Goal: Transaction & Acquisition: Purchase product/service

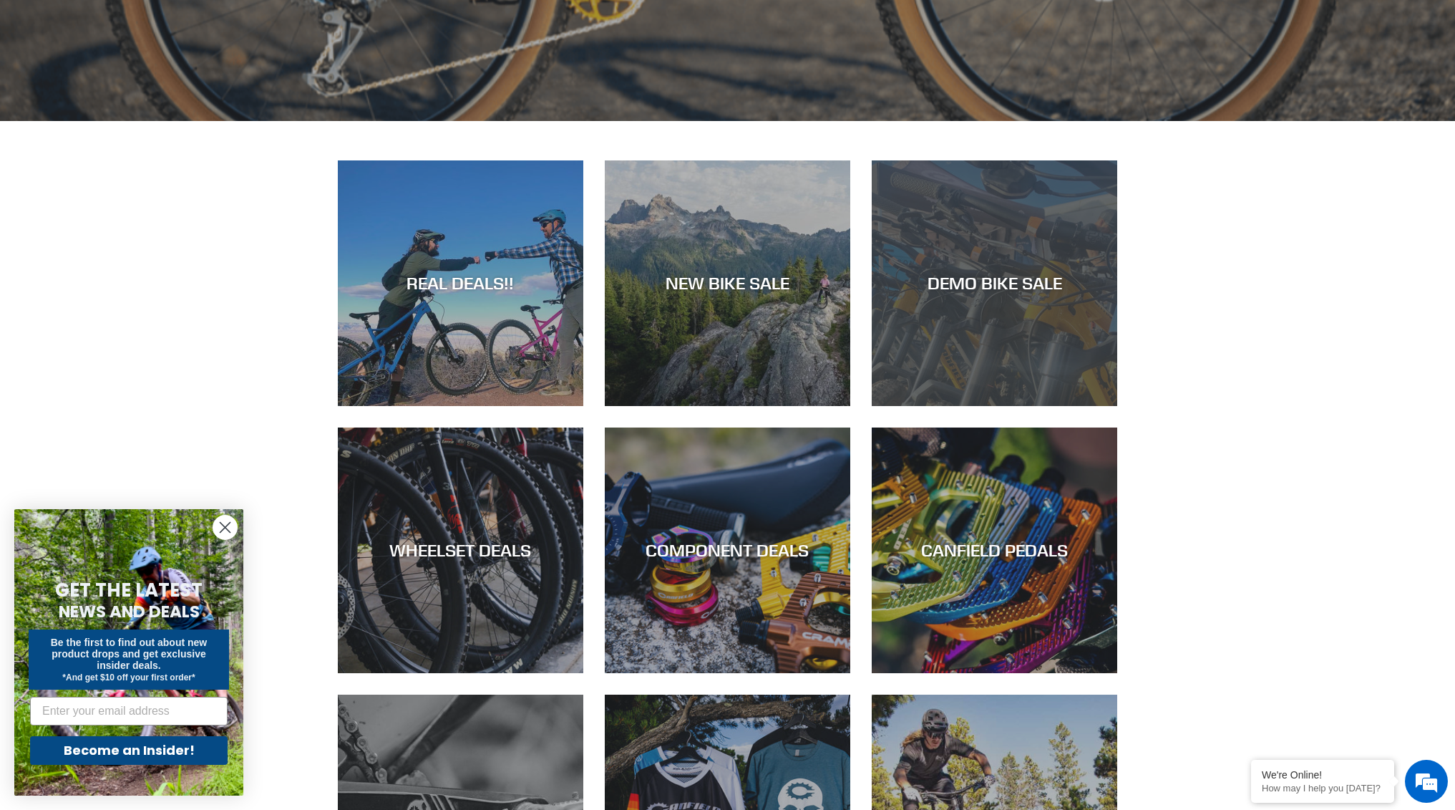
click at [1002, 406] on div "DEMO BIKE SALE" at bounding box center [995, 406] width 246 height 0
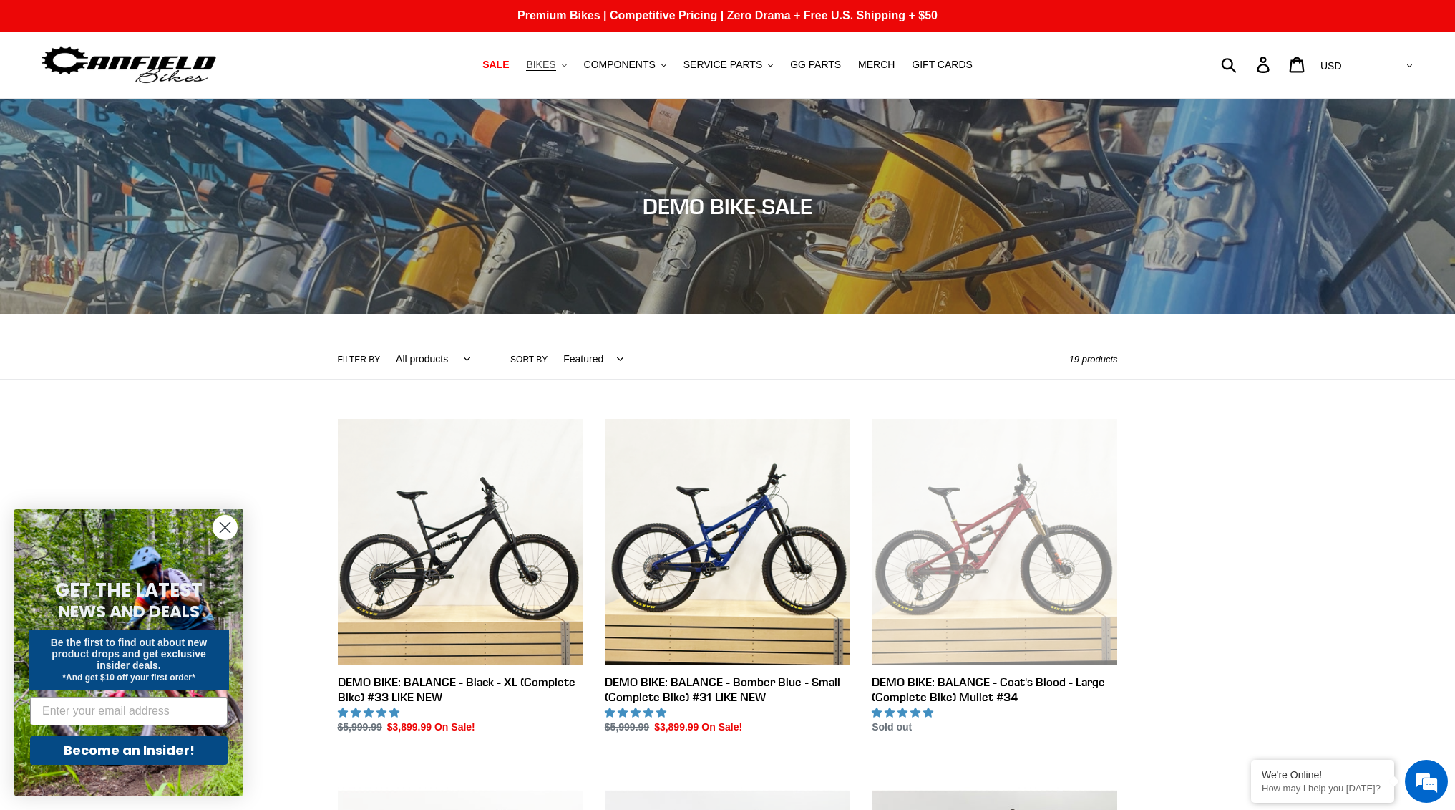
click at [555, 63] on span "BIKES" at bounding box center [540, 65] width 29 height 12
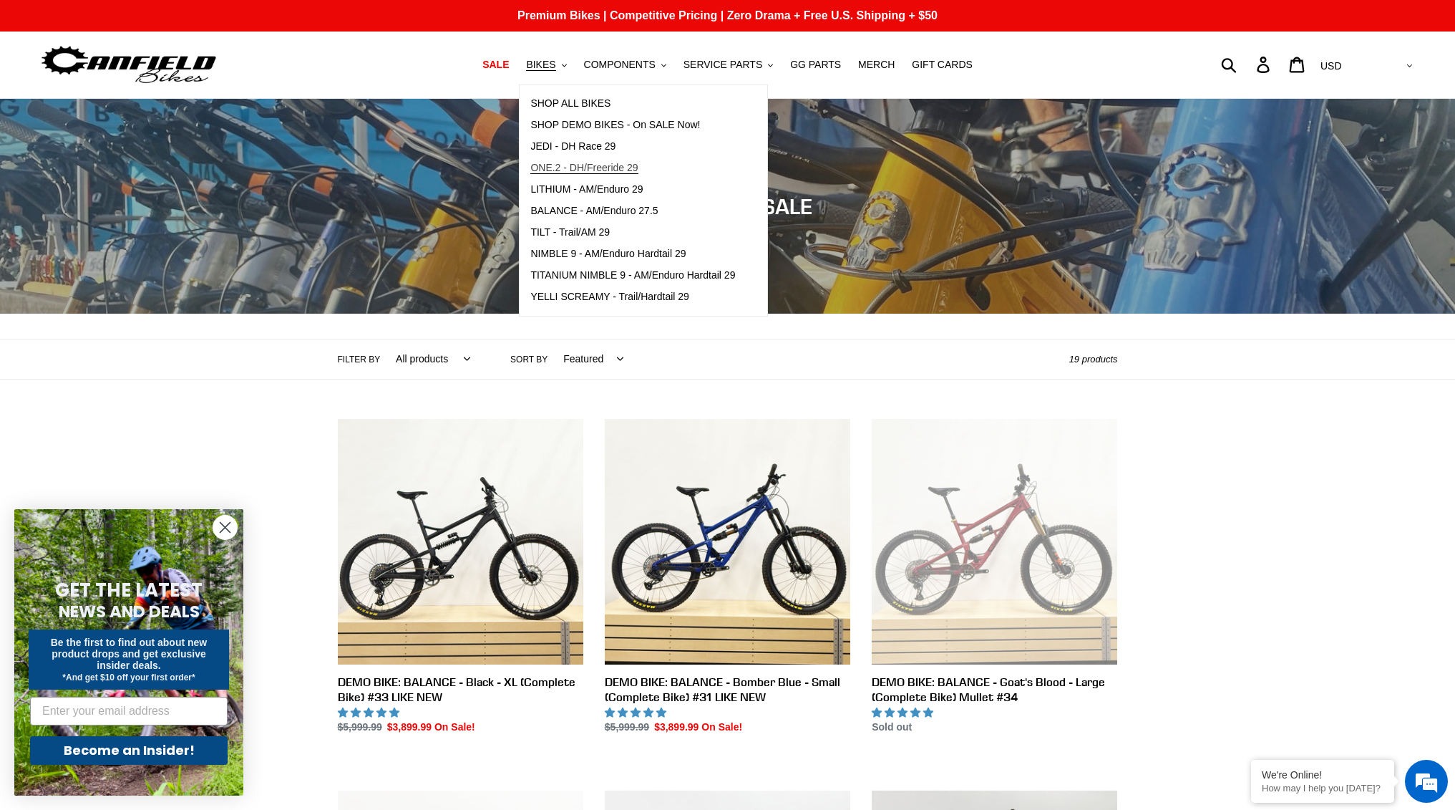
click at [635, 167] on span "ONE.2 - DH/Freeride 29" at bounding box center [583, 168] width 107 height 12
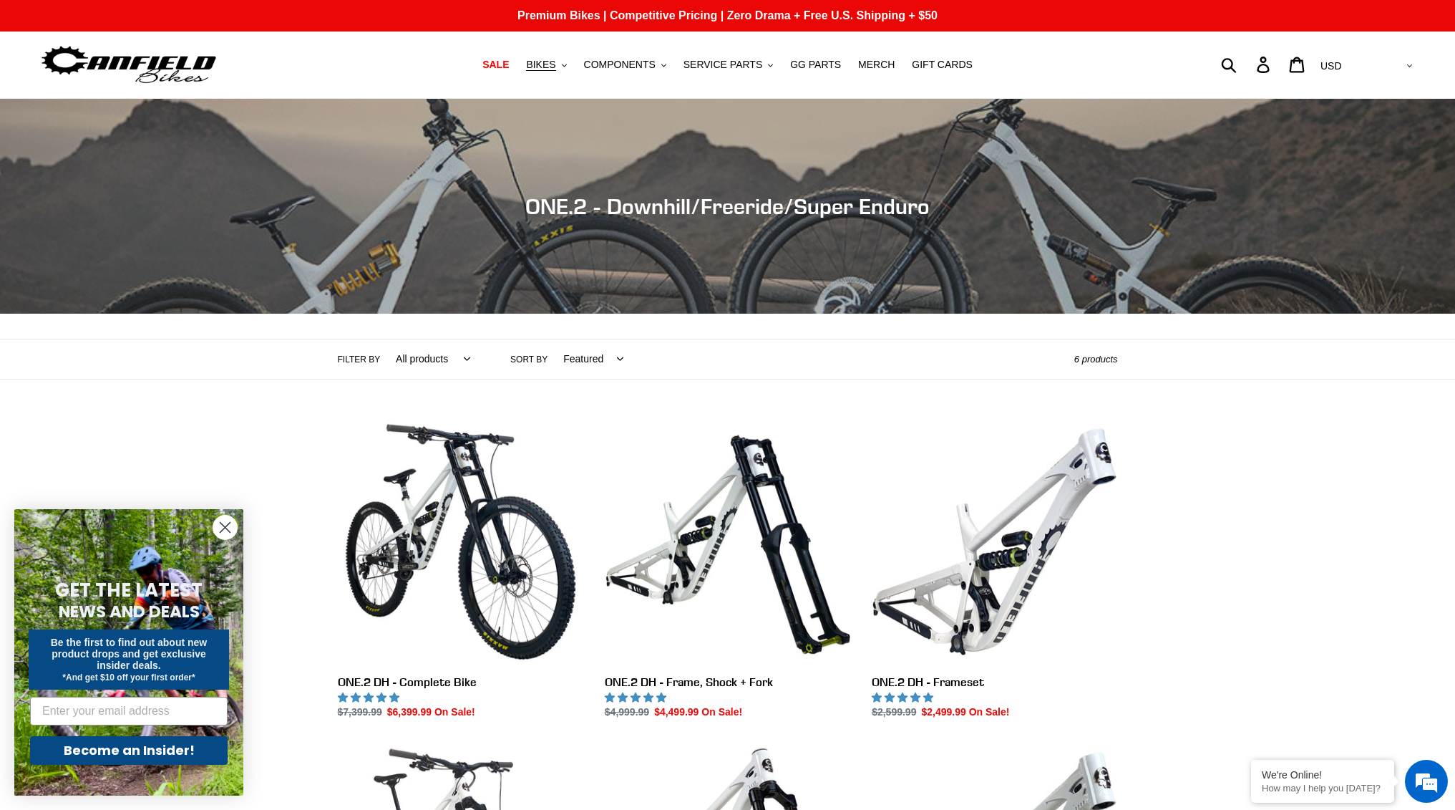
click at [226, 525] on icon "Close dialog" at bounding box center [225, 528] width 10 height 10
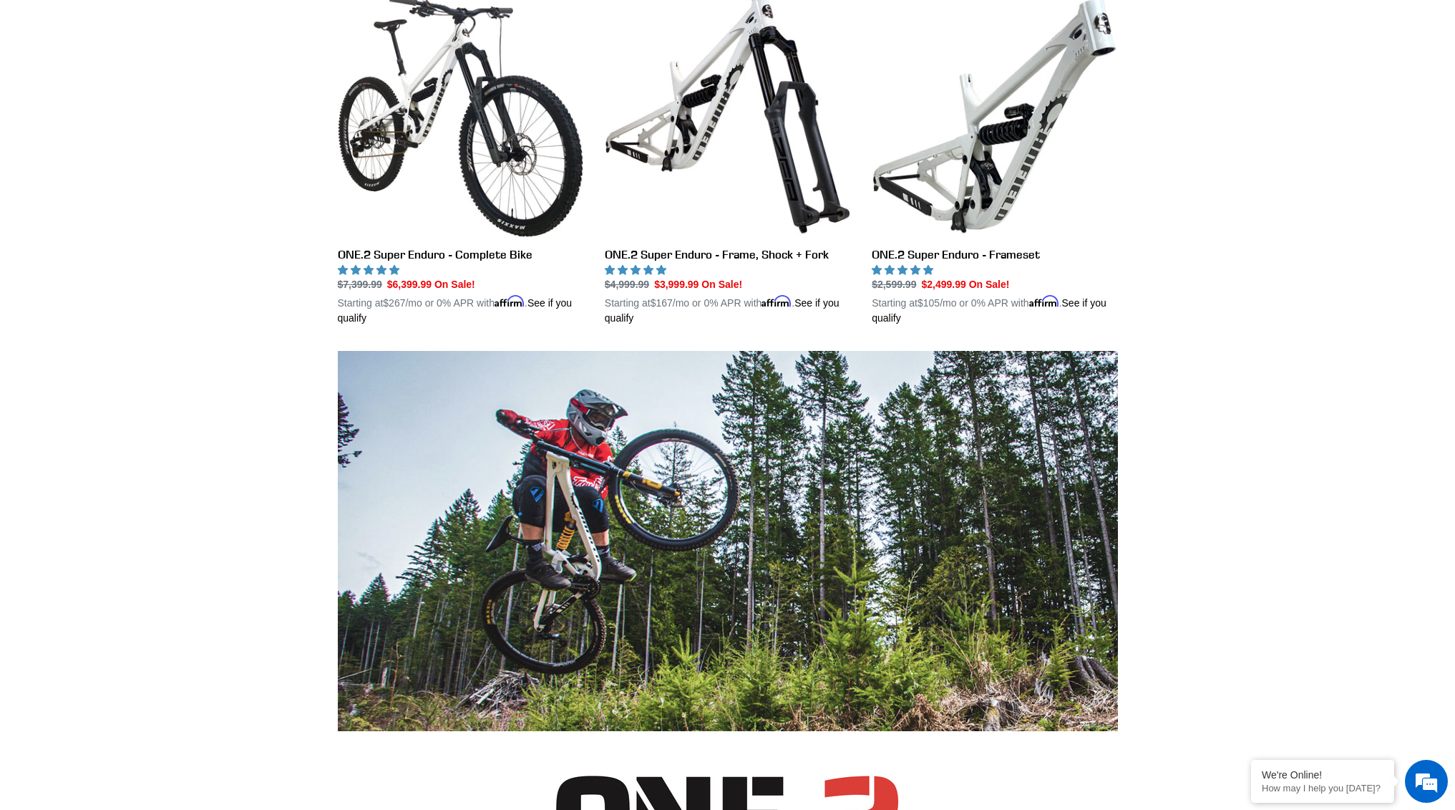
scroll to position [716, 0]
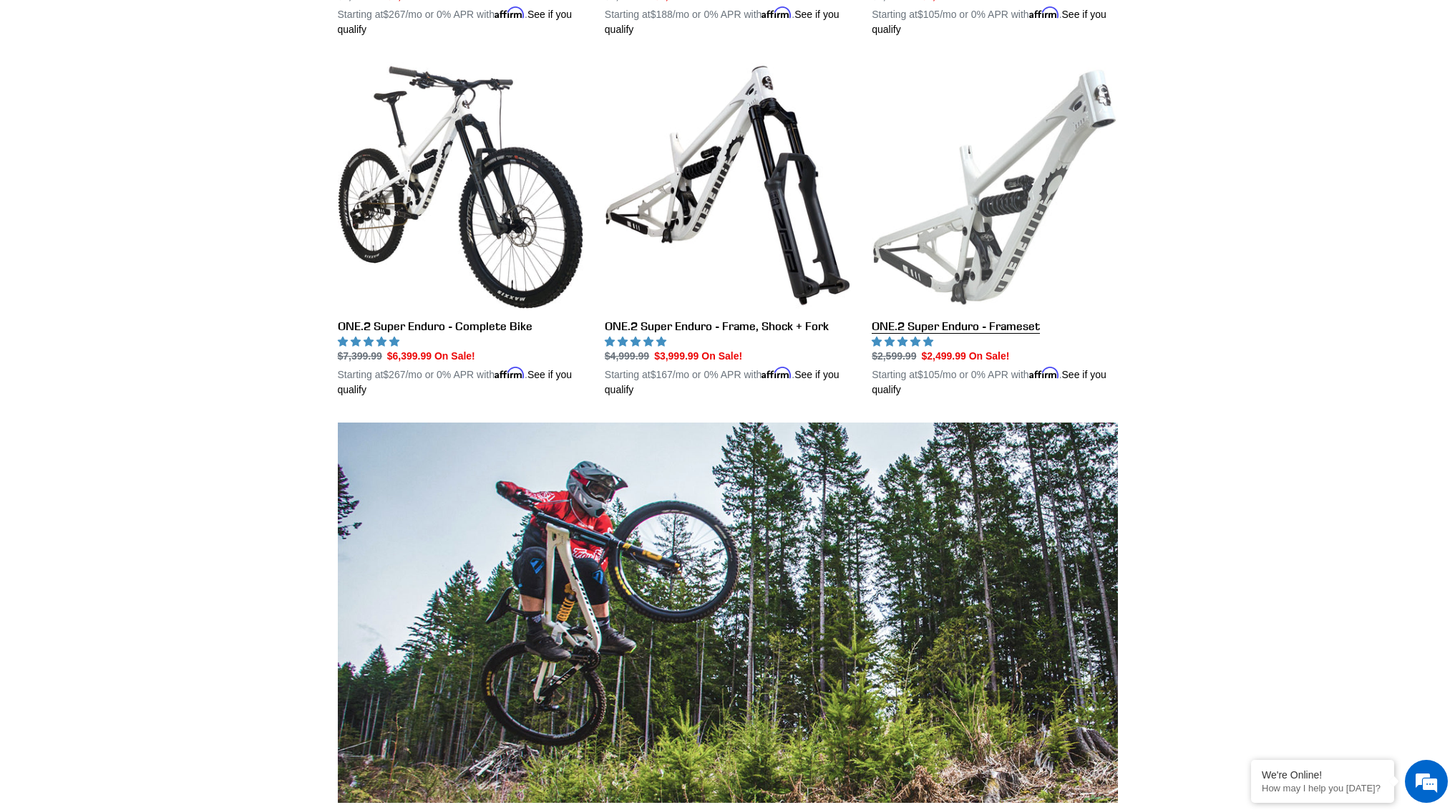
click at [1023, 261] on link "ONE.2 Super Enduro - Frameset" at bounding box center [995, 229] width 246 height 335
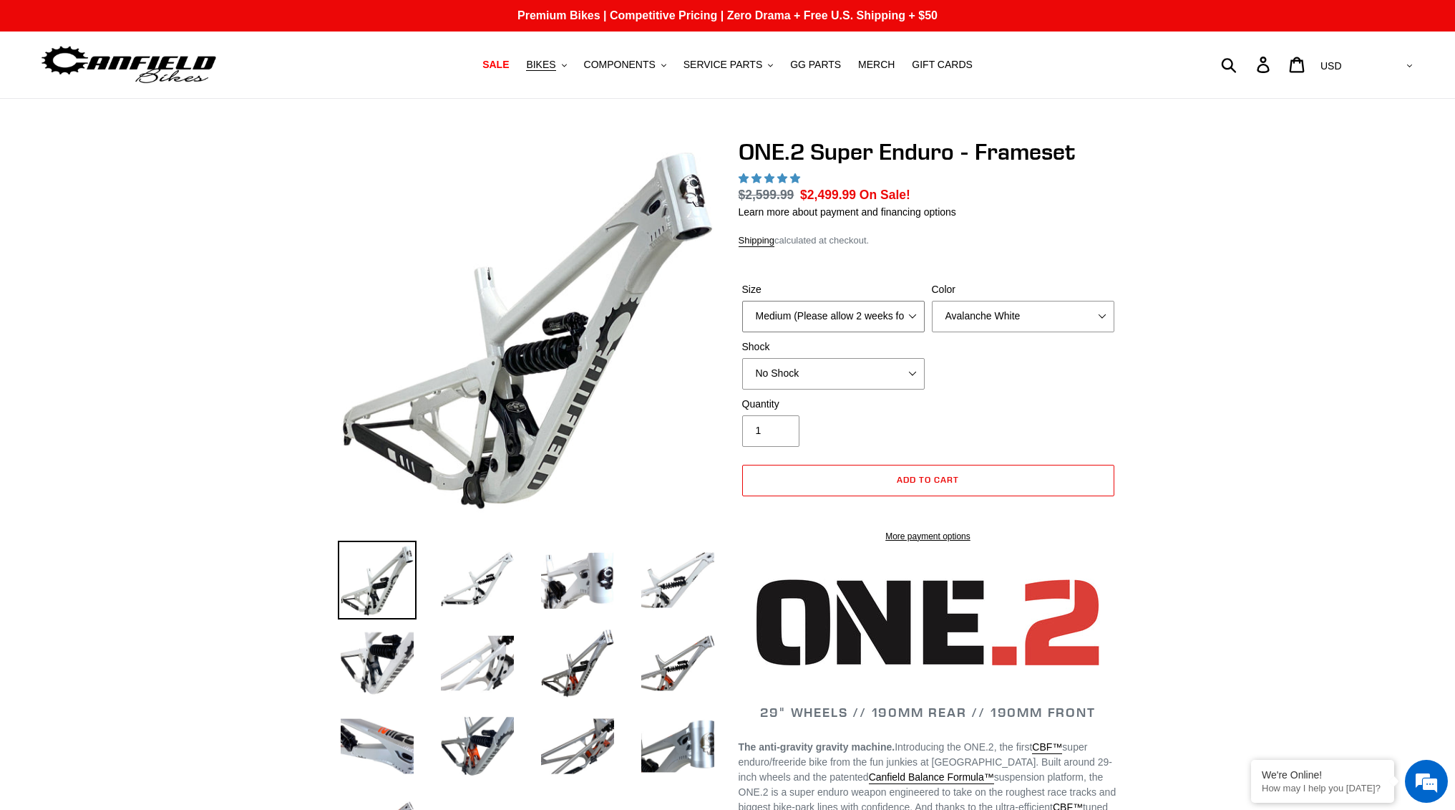
click at [865, 320] on select "Medium (Please allow 2 weeks for delivery) Large (Sold Out)" at bounding box center [833, 316] width 183 height 31
click at [1024, 312] on select "Avalanche White Bentonite Grey" at bounding box center [1023, 316] width 183 height 31
select select "Bentonite Grey"
click at [932, 301] on select "Avalanche White Bentonite Grey" at bounding box center [1023, 316] width 183 height 31
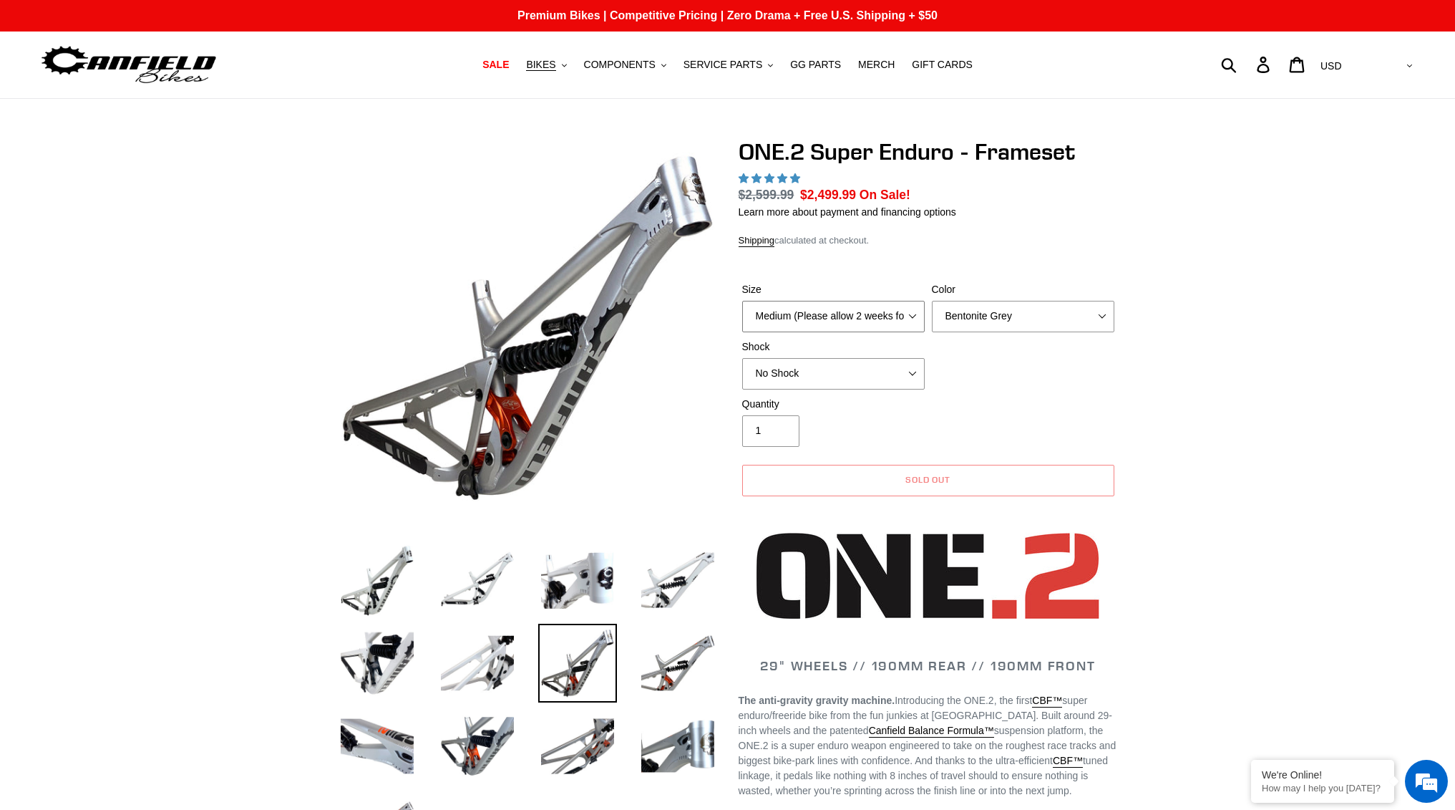
click at [866, 313] on select "Medium (Please allow 2 weeks for delivery) Large (Sold Out)" at bounding box center [833, 316] width 183 height 31
click at [868, 268] on form "Size Medium (Please allow 2 weeks for delivery) Large (Sold Out) Color Avalanch…" at bounding box center [928, 384] width 379 height 251
click at [661, 679] on img at bounding box center [678, 662] width 79 height 79
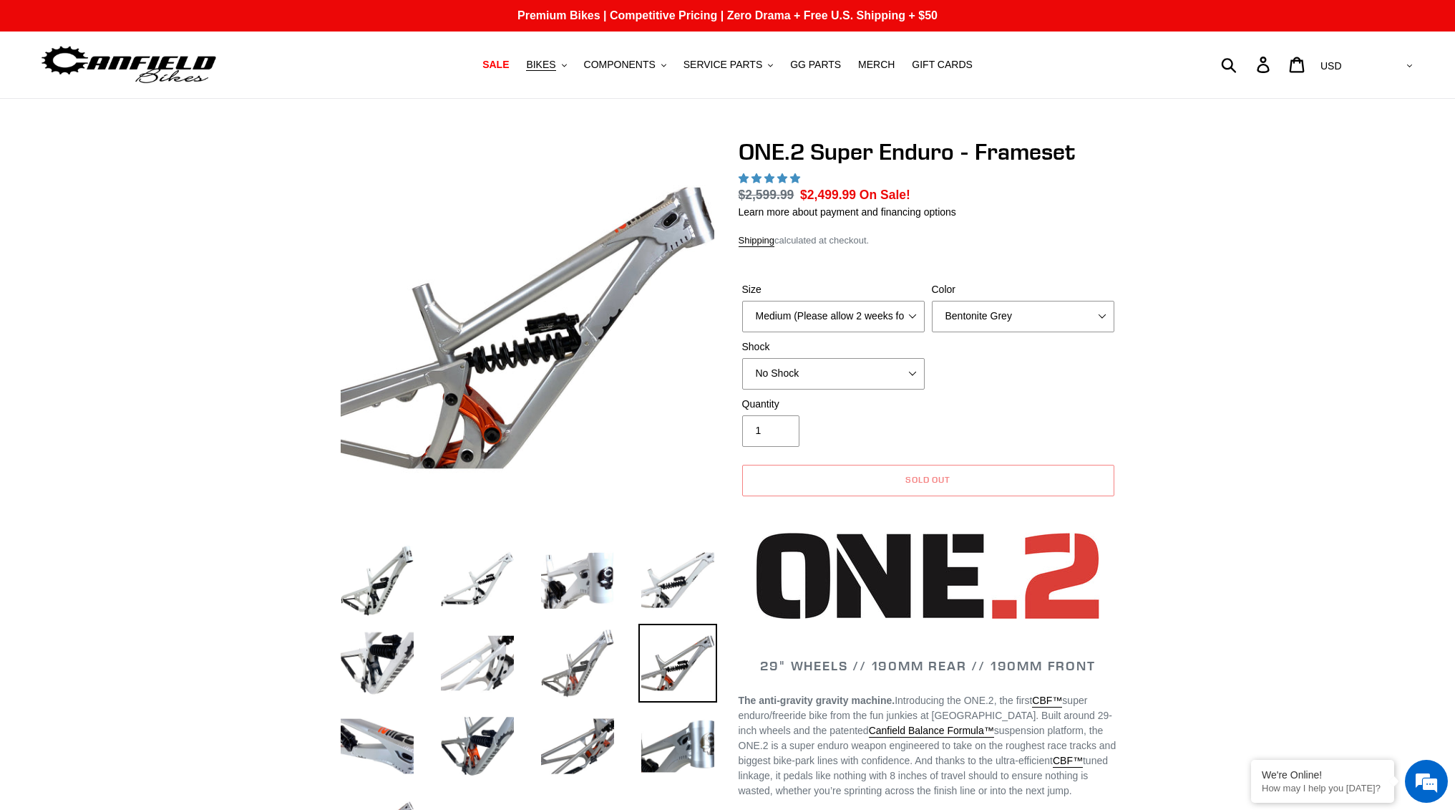
click at [564, 671] on img at bounding box center [577, 662] width 79 height 79
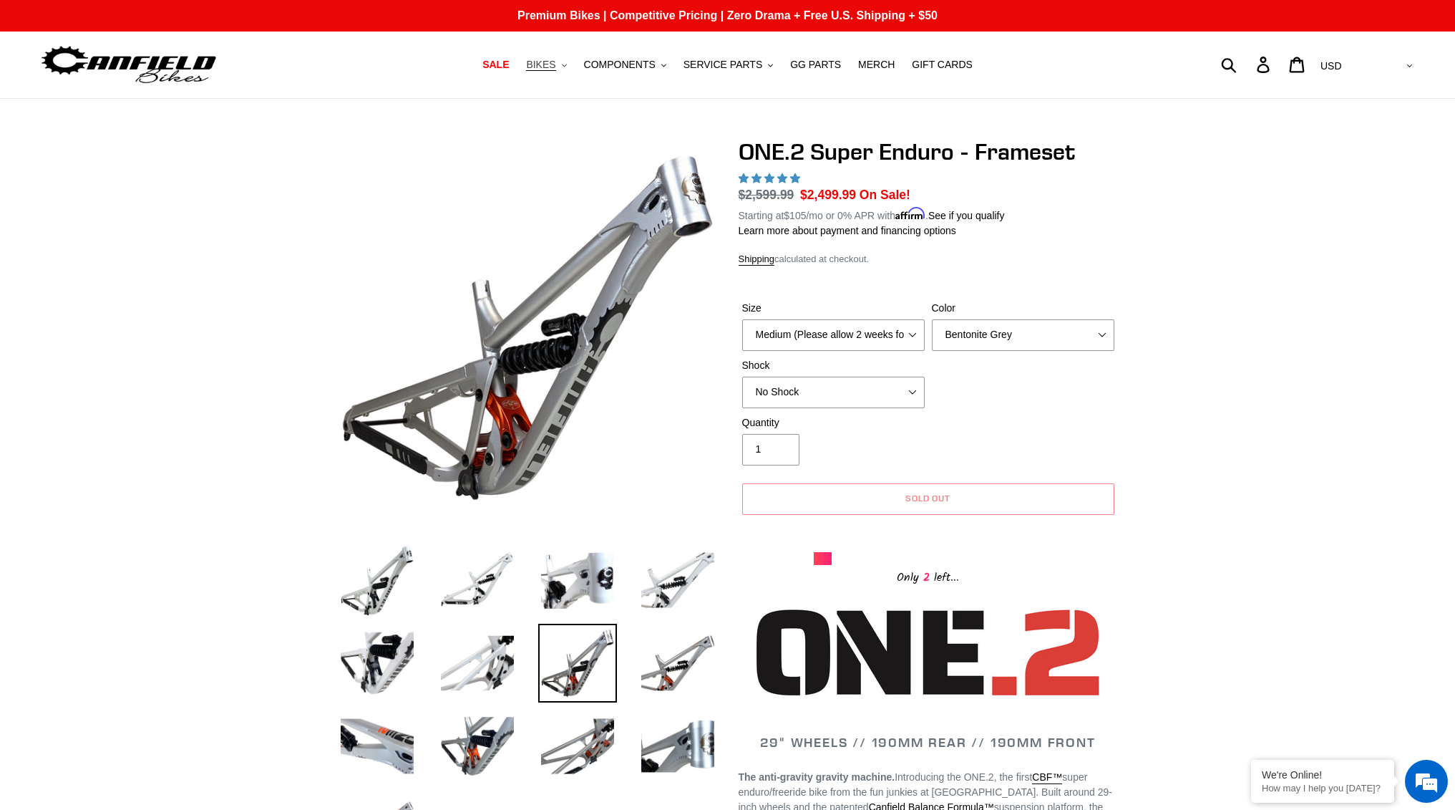
click at [573, 72] on button "BIKES .cls-1{fill:#231f20}" at bounding box center [546, 64] width 54 height 19
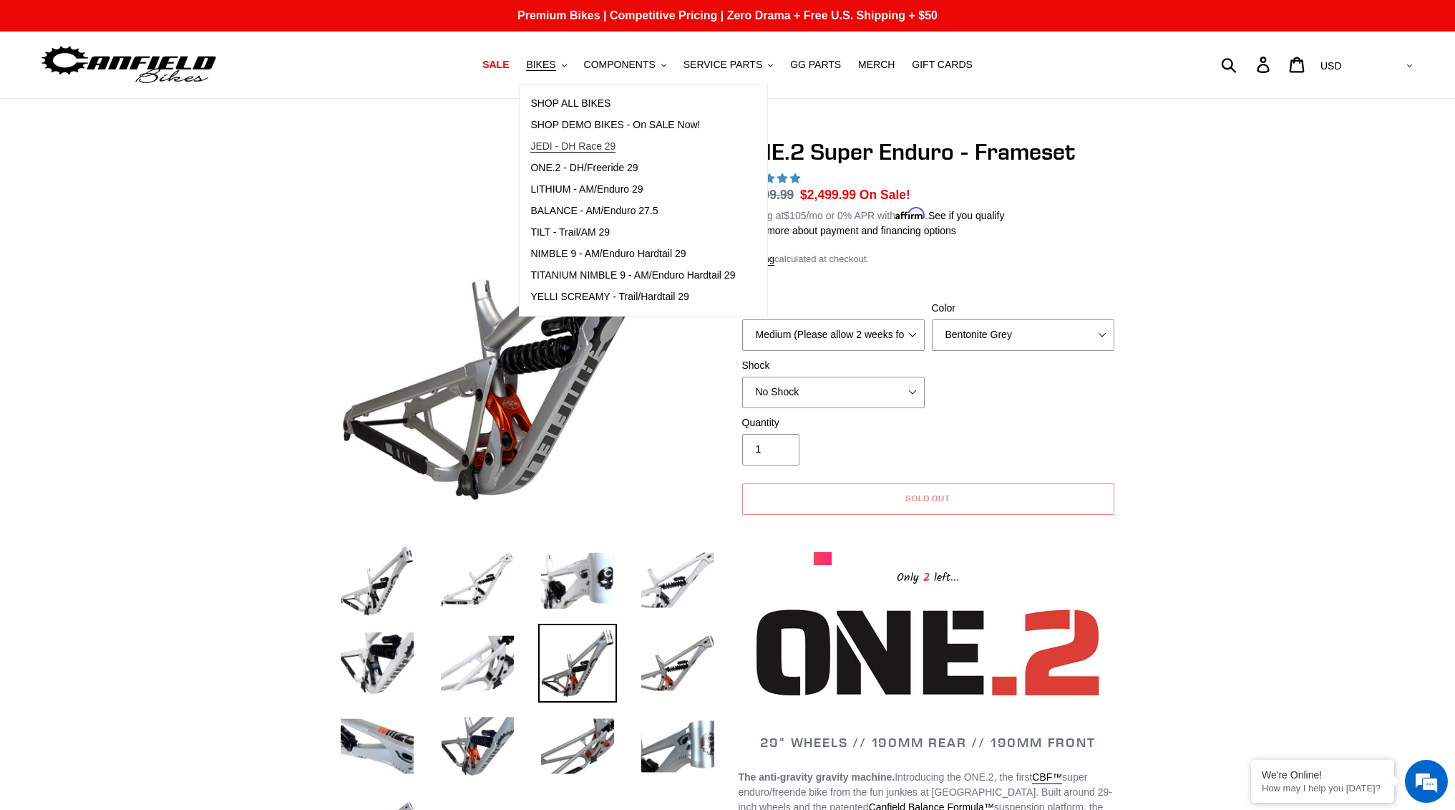
click at [606, 144] on span "JEDI - DH Race 29" at bounding box center [572, 146] width 85 height 12
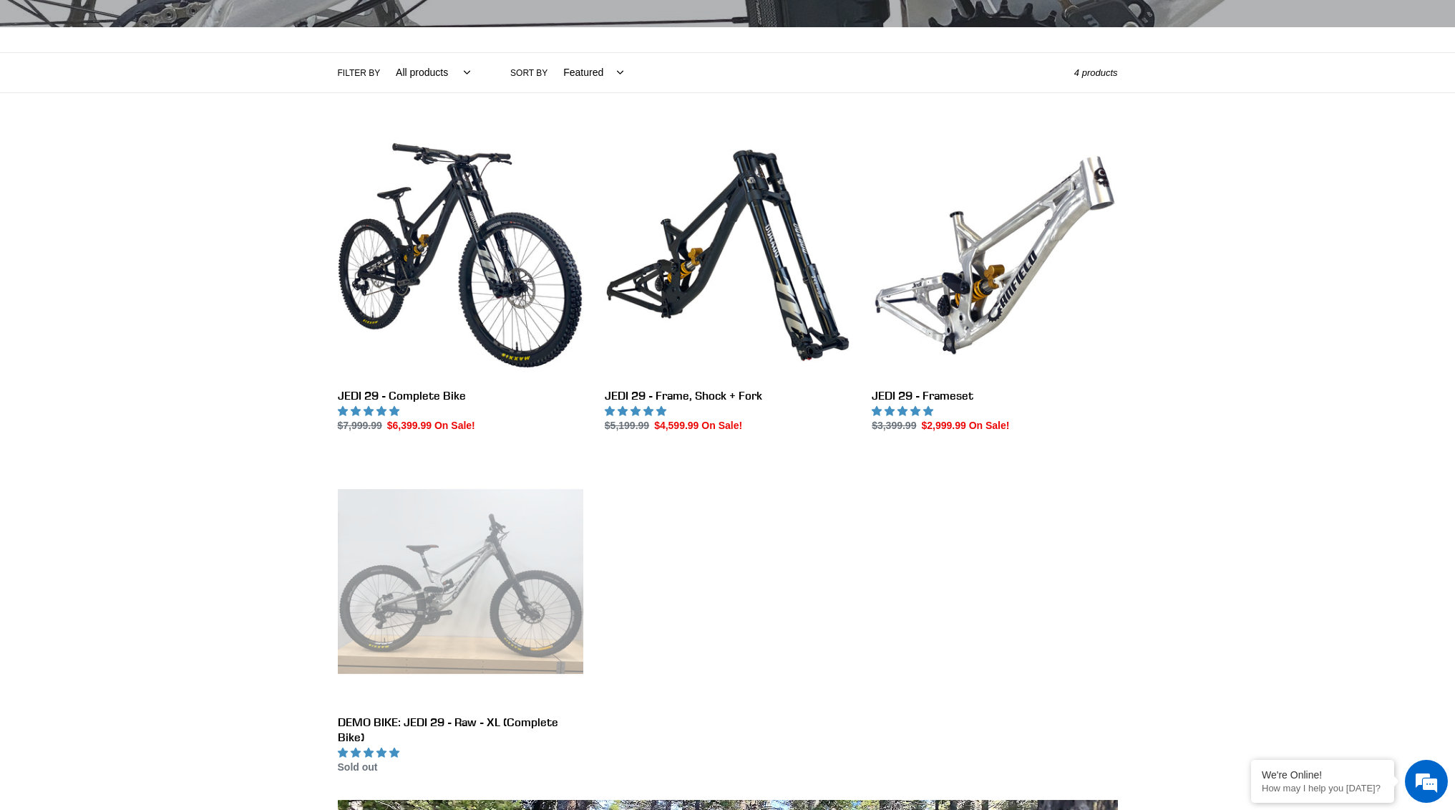
scroll to position [215, 0]
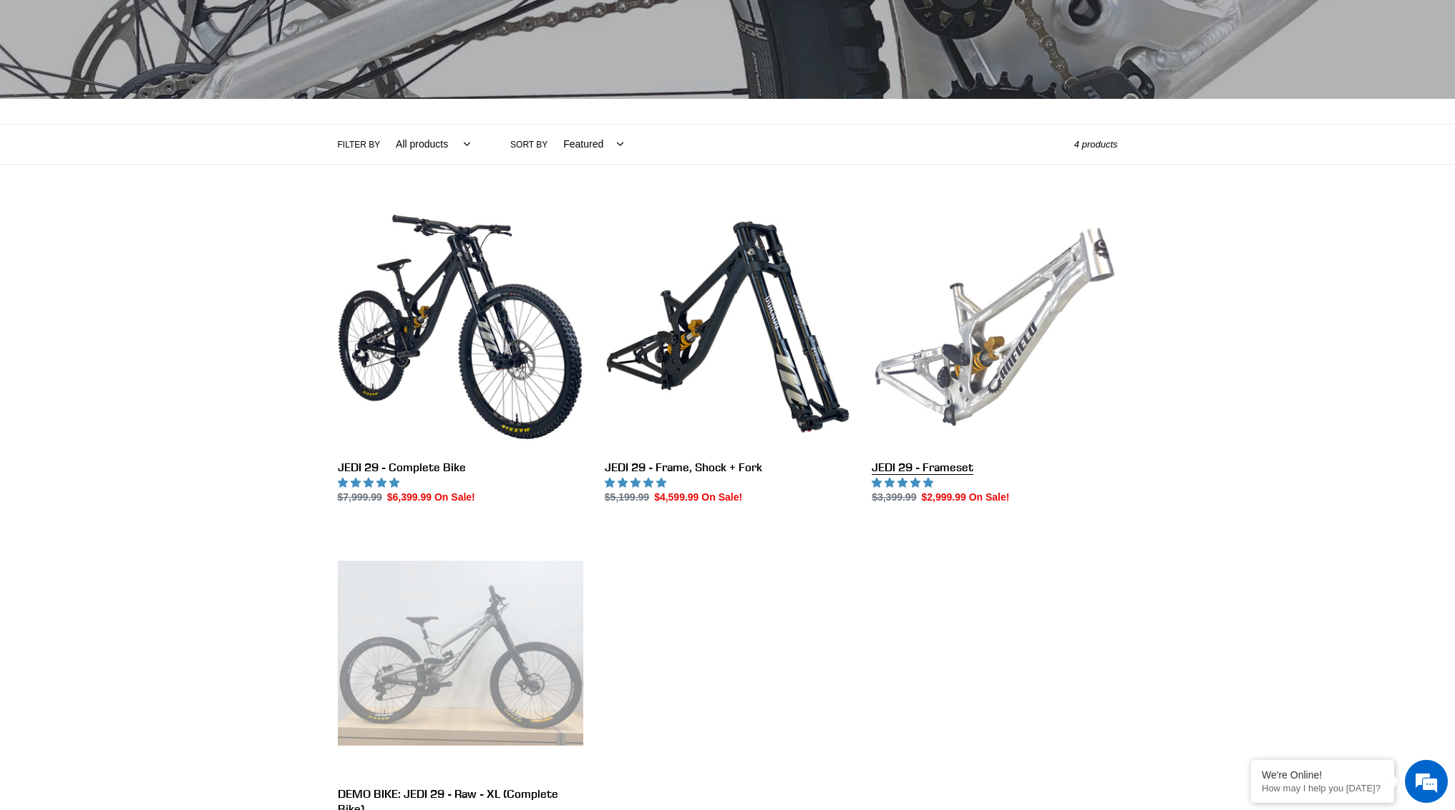
click at [1008, 367] on link "JEDI 29 - Frameset" at bounding box center [995, 354] width 246 height 301
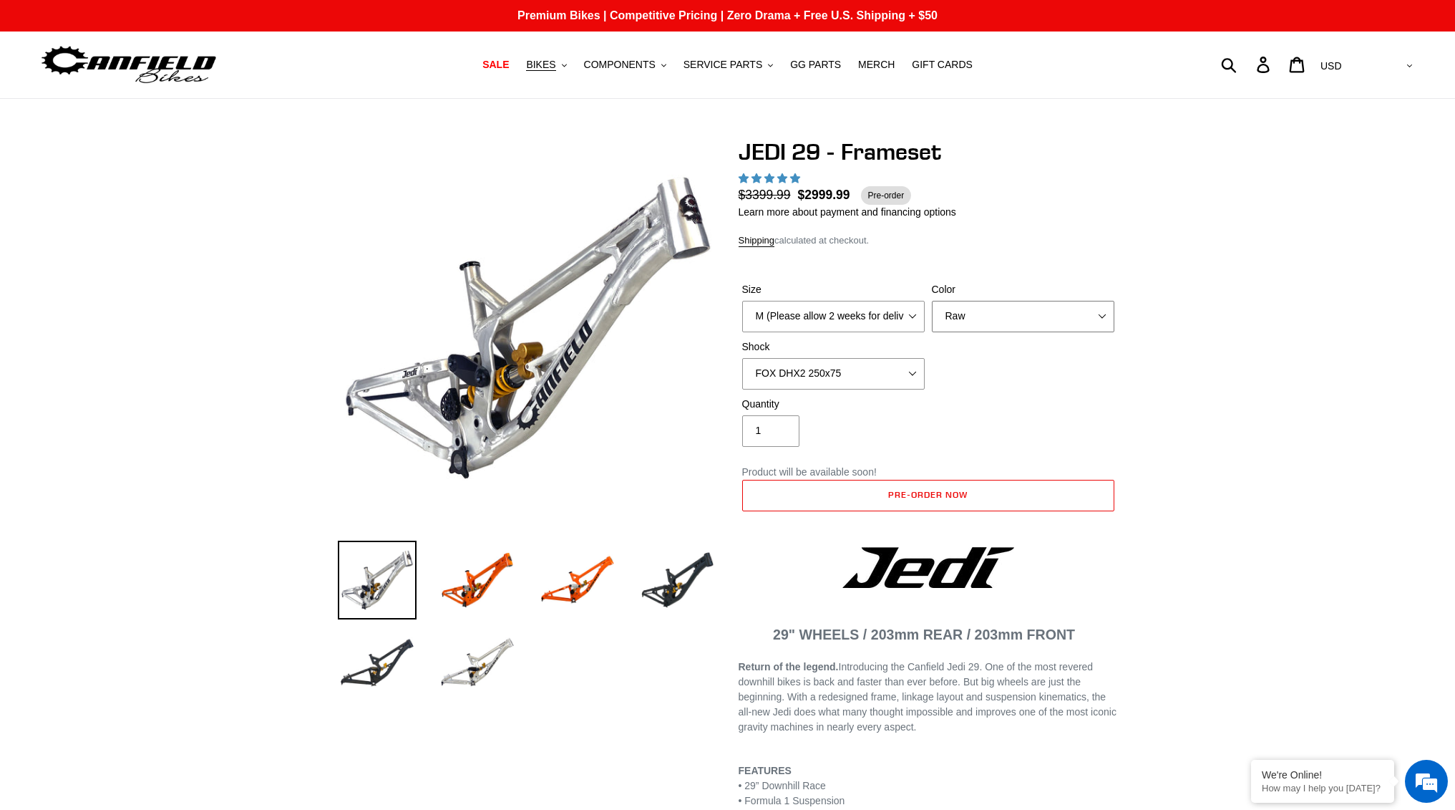
click at [966, 314] on select "Orange Raw Stealth Black" at bounding box center [1023, 316] width 183 height 31
click at [932, 301] on select "Orange Raw Stealth Black" at bounding box center [1023, 316] width 183 height 31
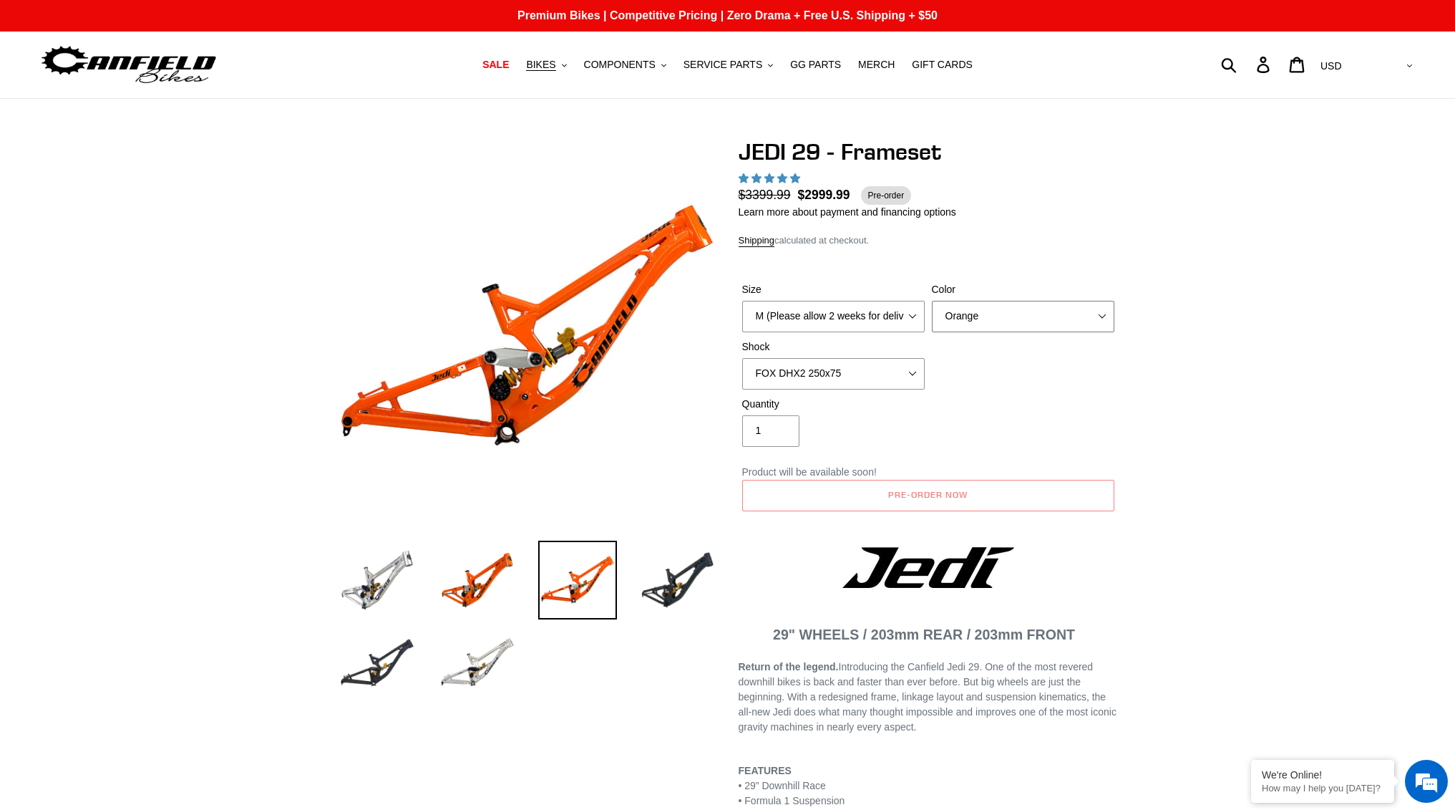
click at [987, 318] on select "Orange Raw Stealth Black" at bounding box center [1023, 316] width 183 height 31
click at [932, 301] on select "Orange Raw Stealth Black" at bounding box center [1023, 316] width 183 height 31
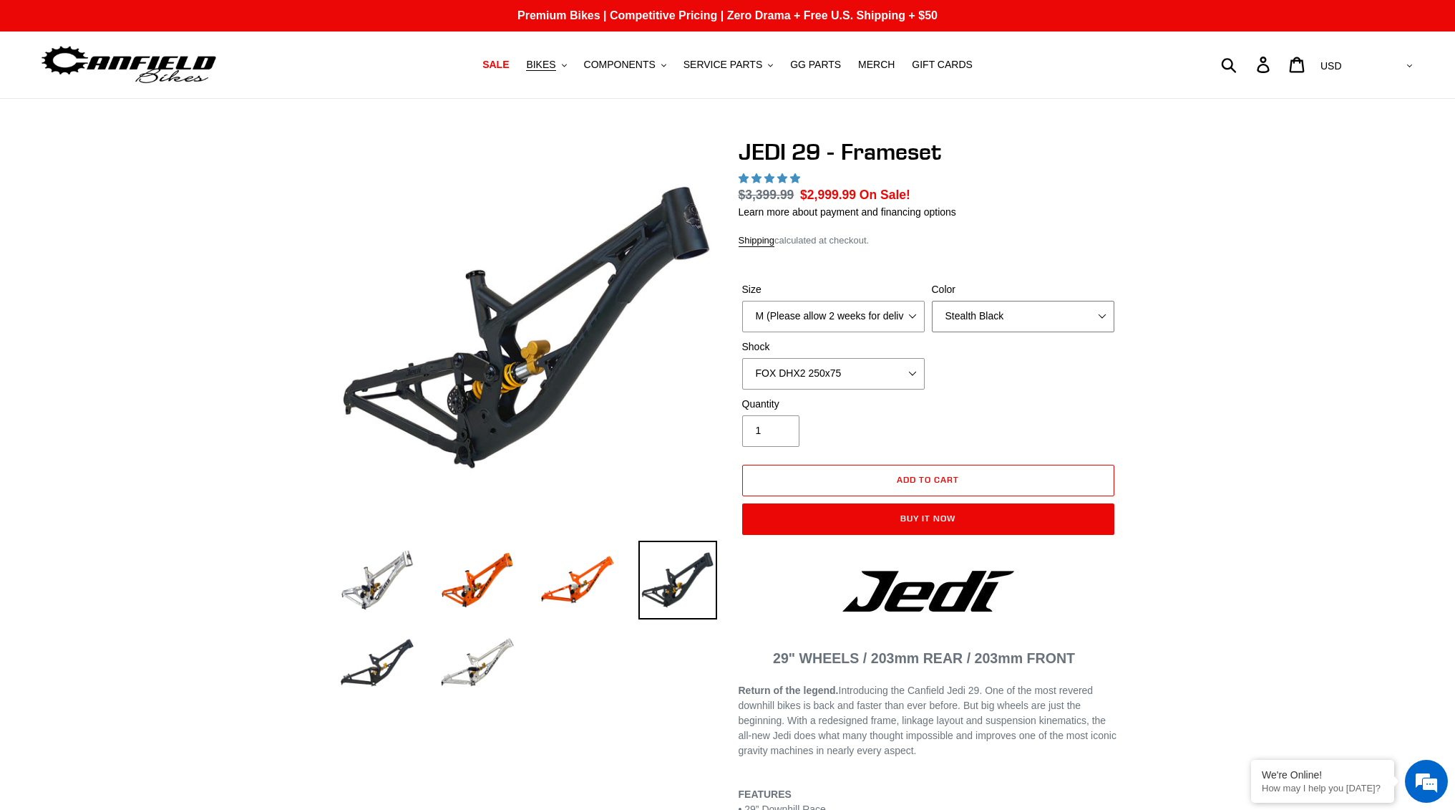
click at [996, 317] on select "Orange Raw Stealth Black" at bounding box center [1023, 316] width 183 height 31
select select "Orange"
click at [932, 301] on select "Orange Raw Stealth Black" at bounding box center [1023, 316] width 183 height 31
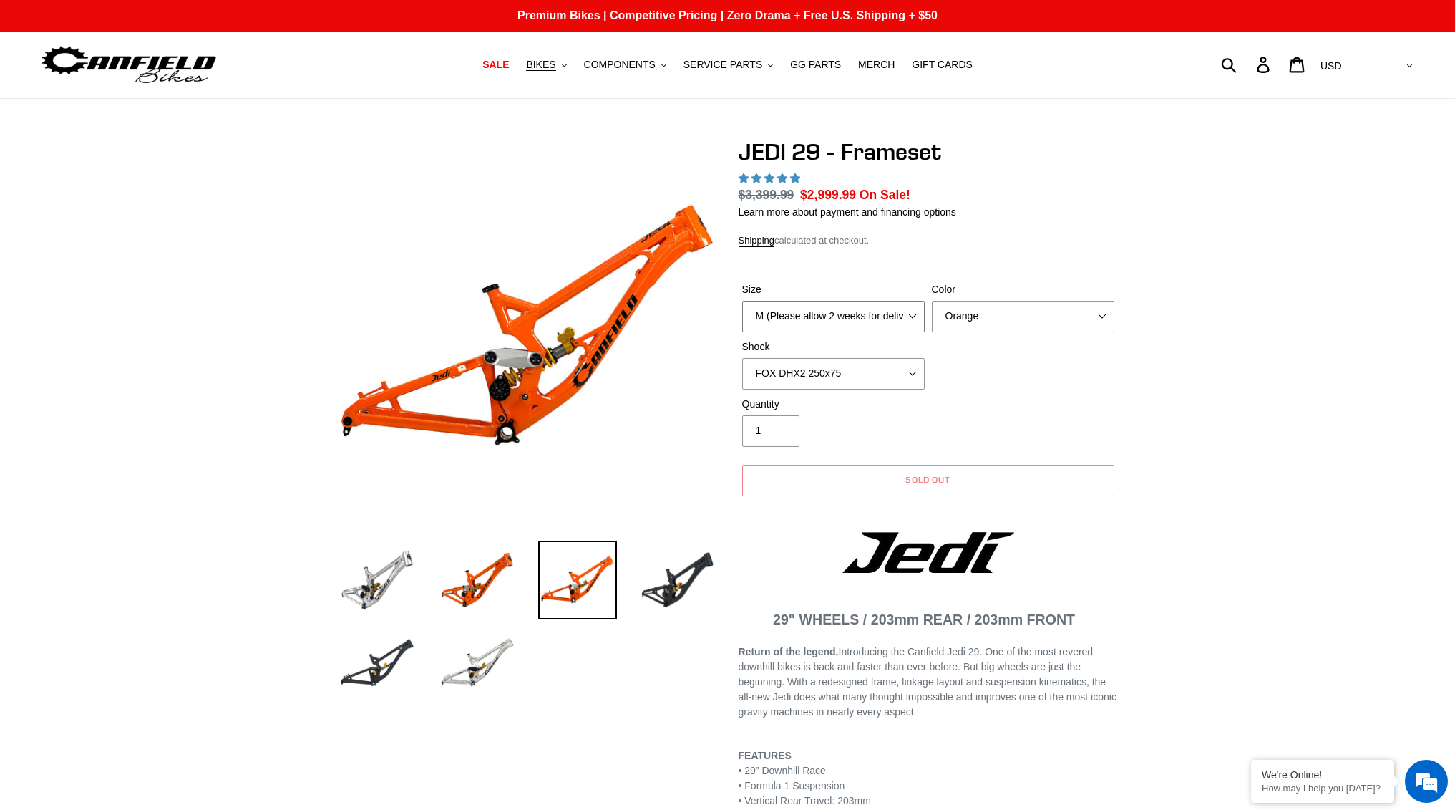
click at [874, 317] on select "M (Please allow 2 weeks for delivery) L (Please allow 2 weeks for delivery) XL" at bounding box center [833, 316] width 183 height 31
select select "L (Please allow 2 weeks for delivery)"
click at [742, 301] on select "M (Please allow 2 weeks for delivery) L (Please allow 2 weeks for delivery) XL" at bounding box center [833, 316] width 183 height 31
click at [649, 69] on span "COMPONENTS" at bounding box center [620, 65] width 72 height 12
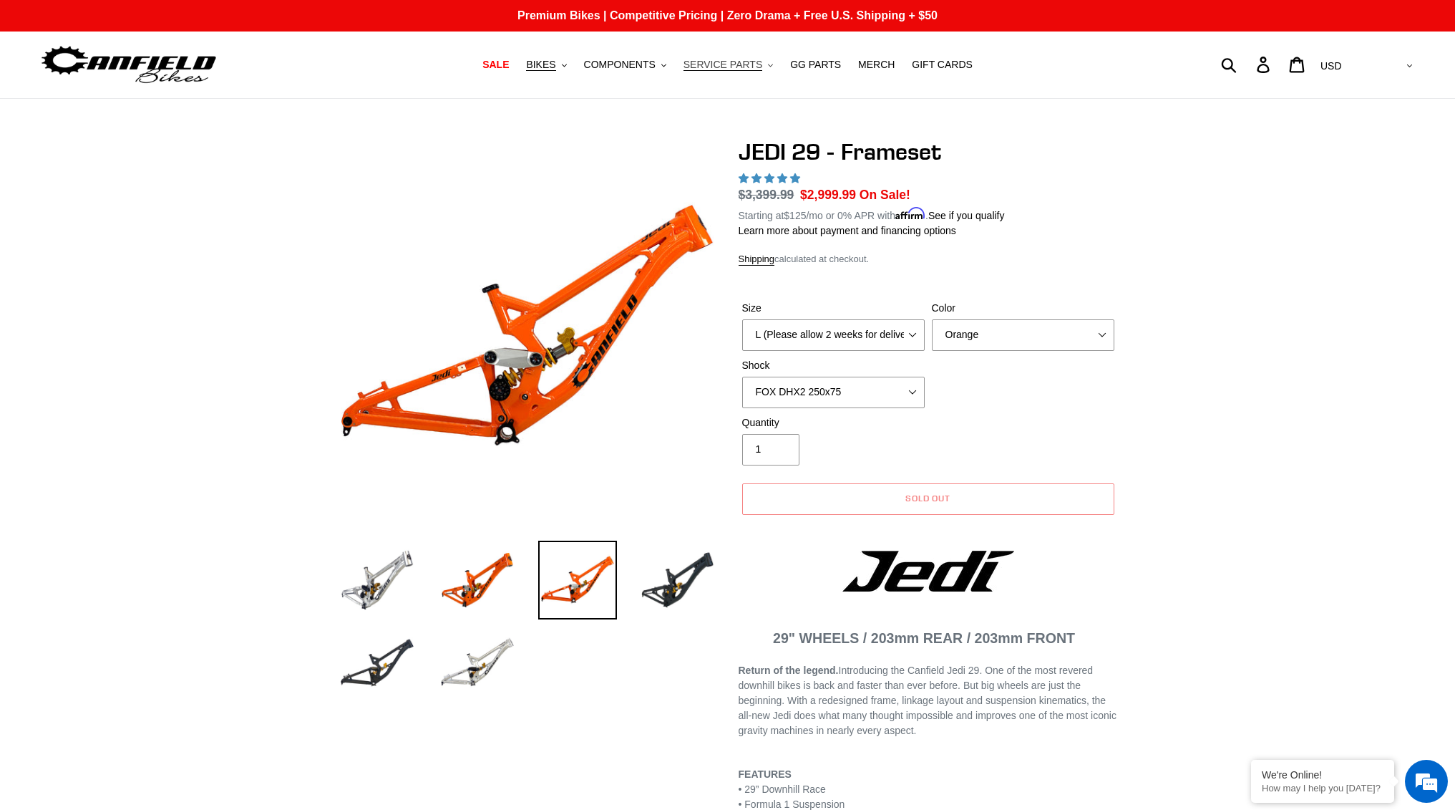
click at [768, 67] on icon ".cls-1{fill:#231f20}" at bounding box center [770, 65] width 5 height 5
click at [867, 64] on span "MERCH" at bounding box center [876, 65] width 37 height 12
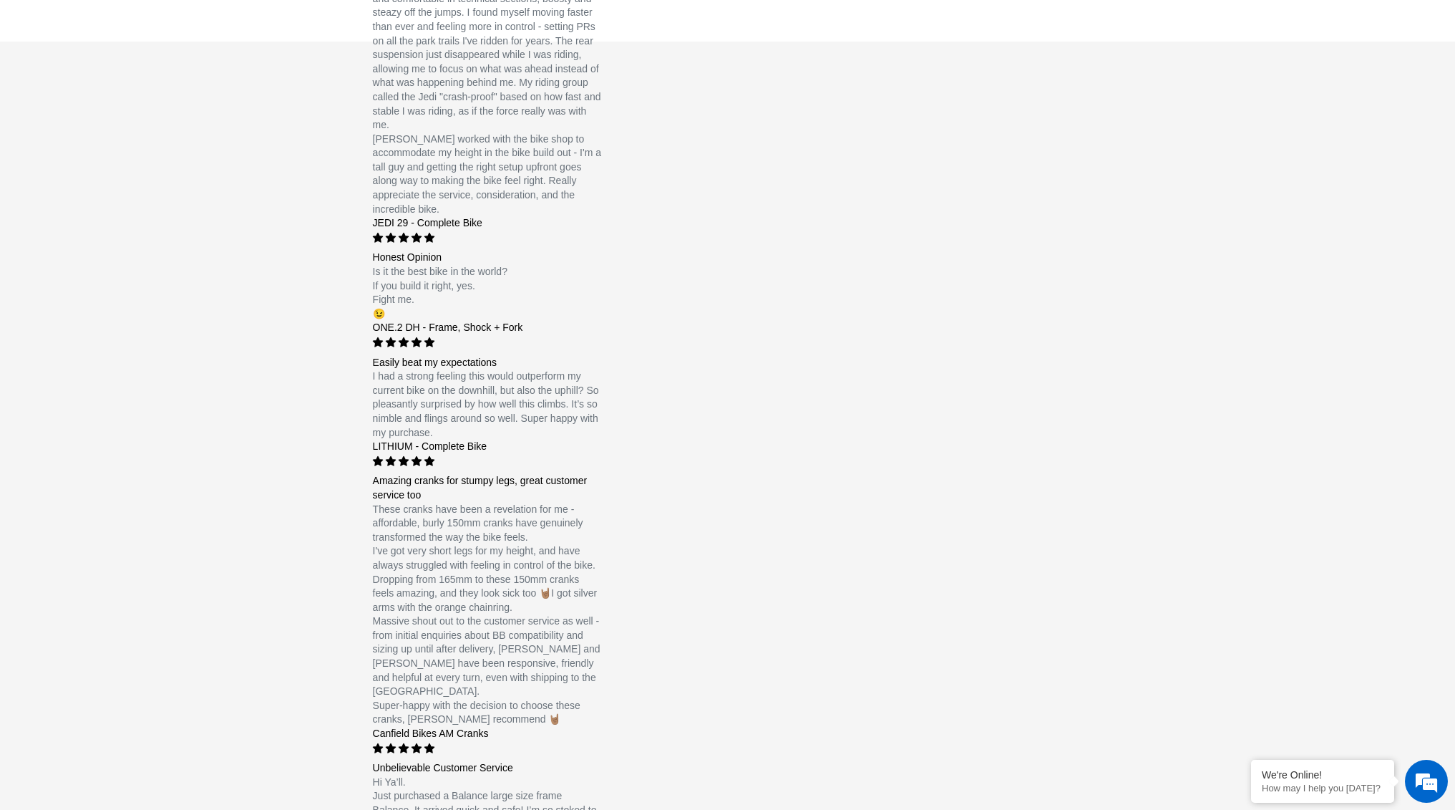
scroll to position [1288, 0]
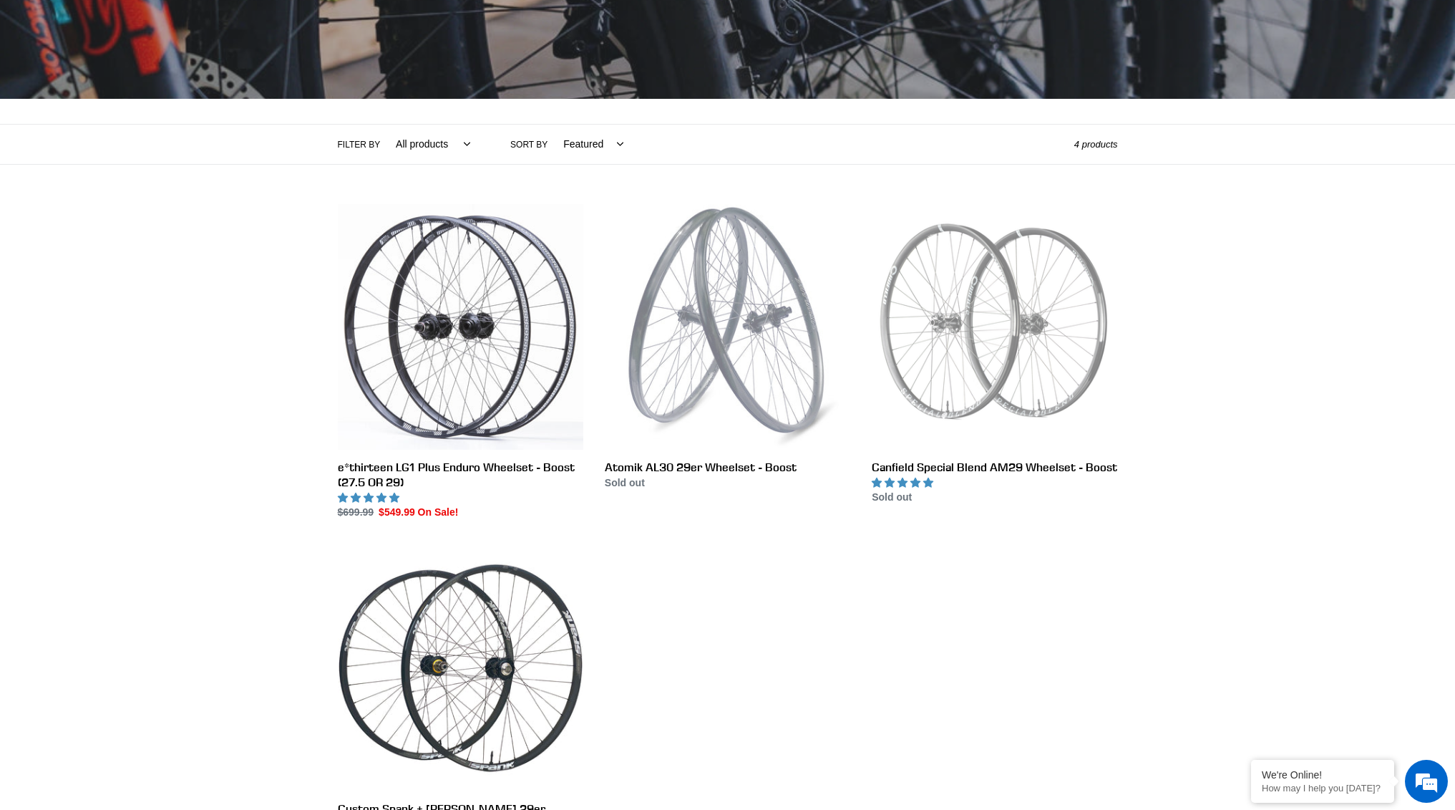
scroll to position [573, 0]
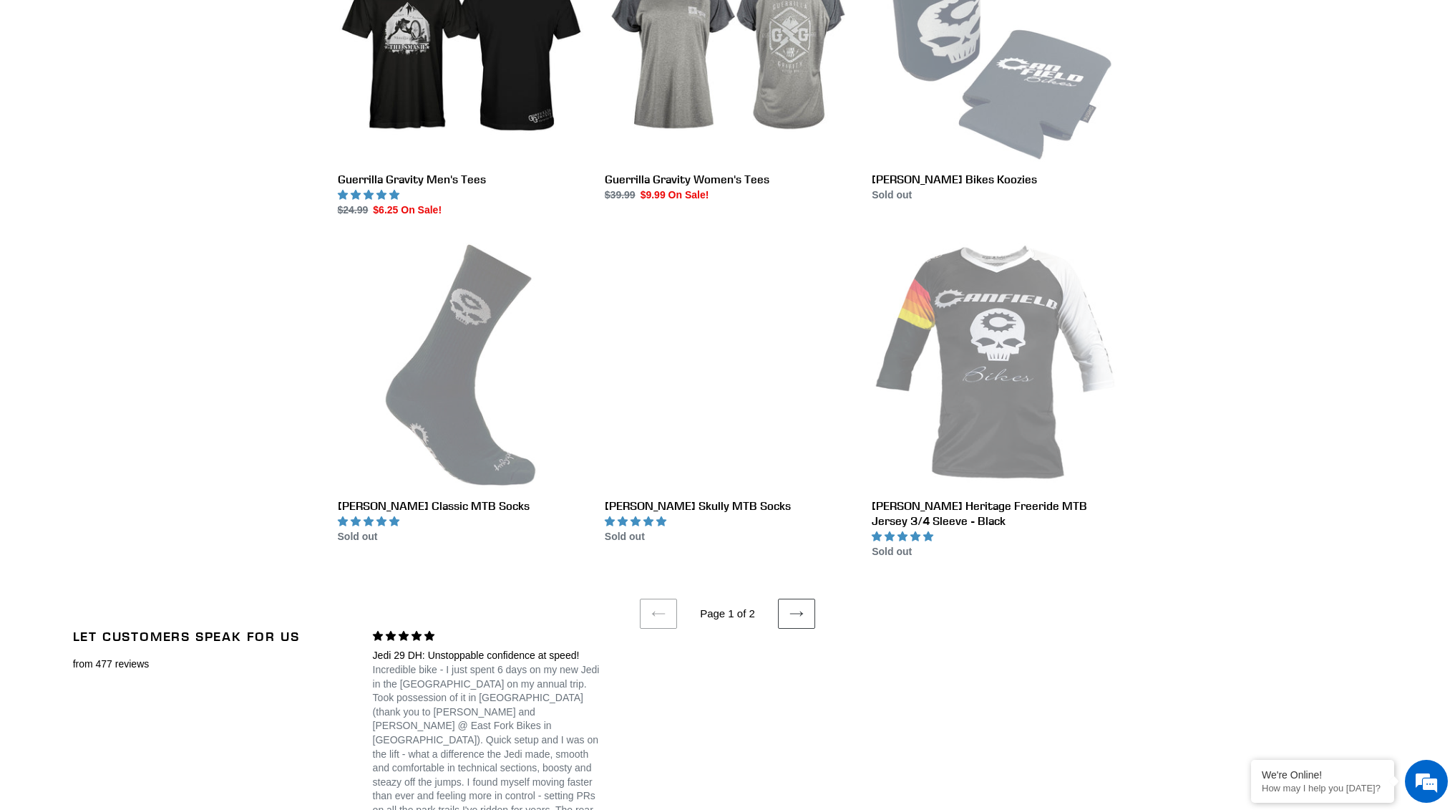
scroll to position [2577, 0]
